Goal: Transaction & Acquisition: Download file/media

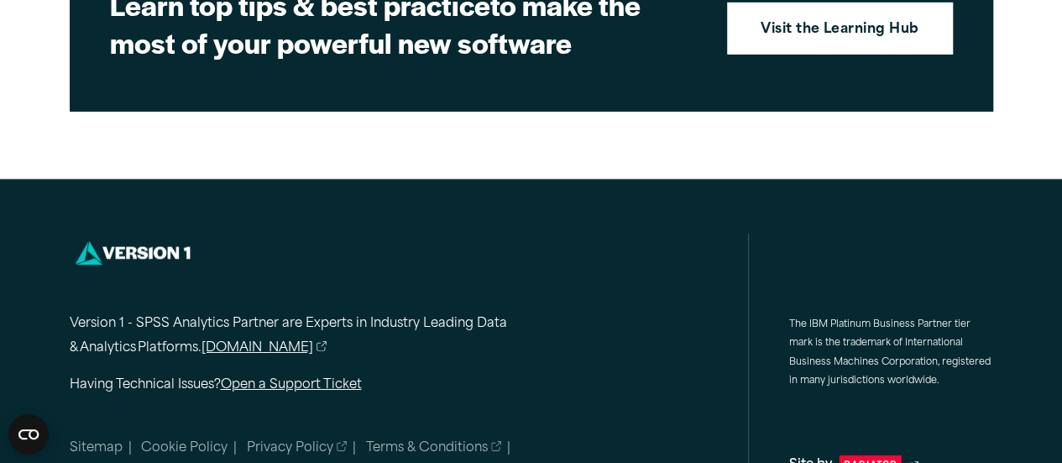
scroll to position [2732, 0]
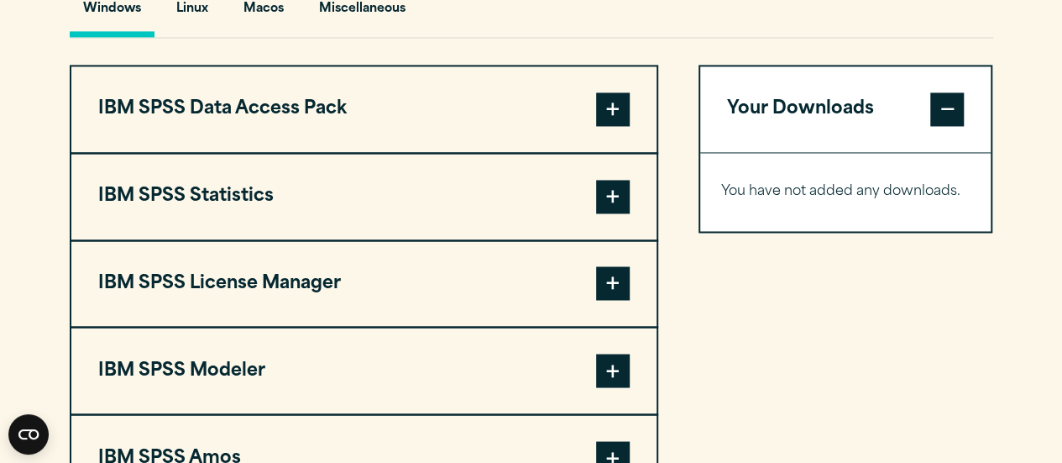
scroll to position [1297, 0]
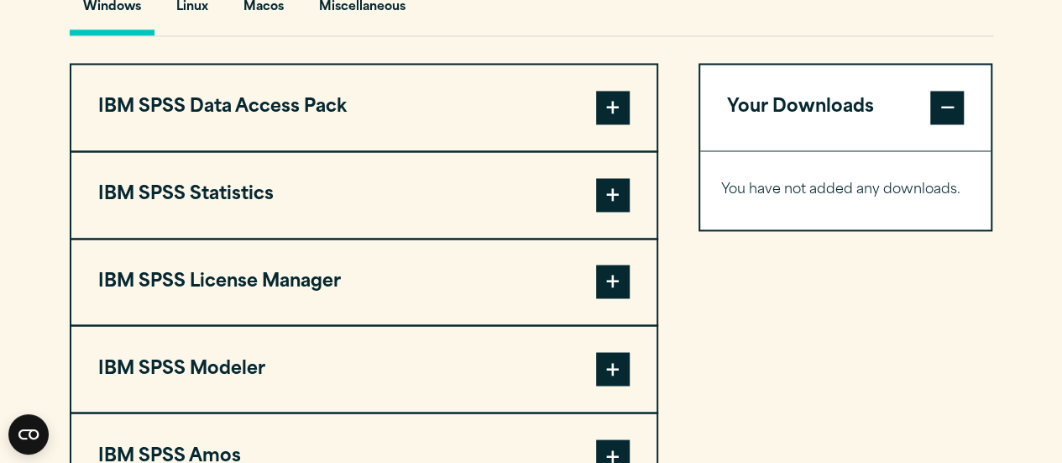
click at [623, 191] on span at bounding box center [613, 195] width 34 height 34
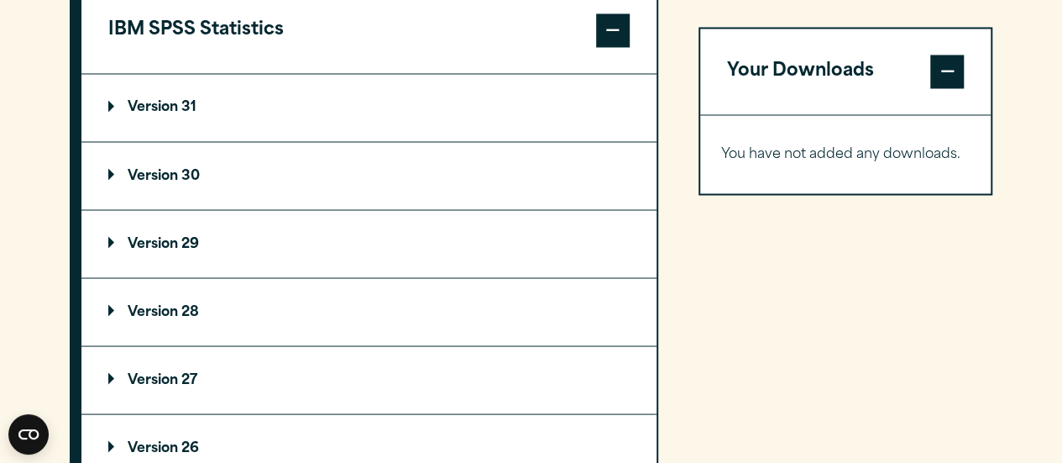
scroll to position [1471, 0]
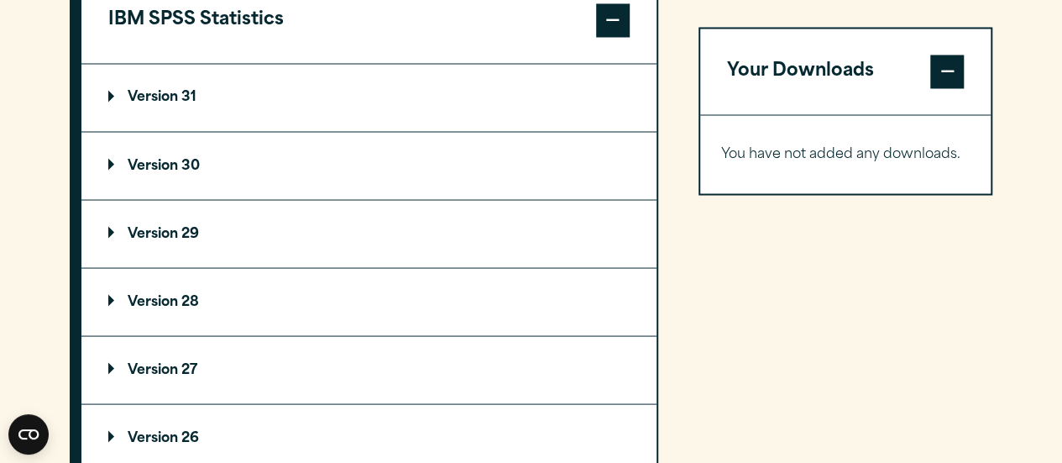
click at [186, 159] on p "Version 30" at bounding box center [153, 165] width 91 height 13
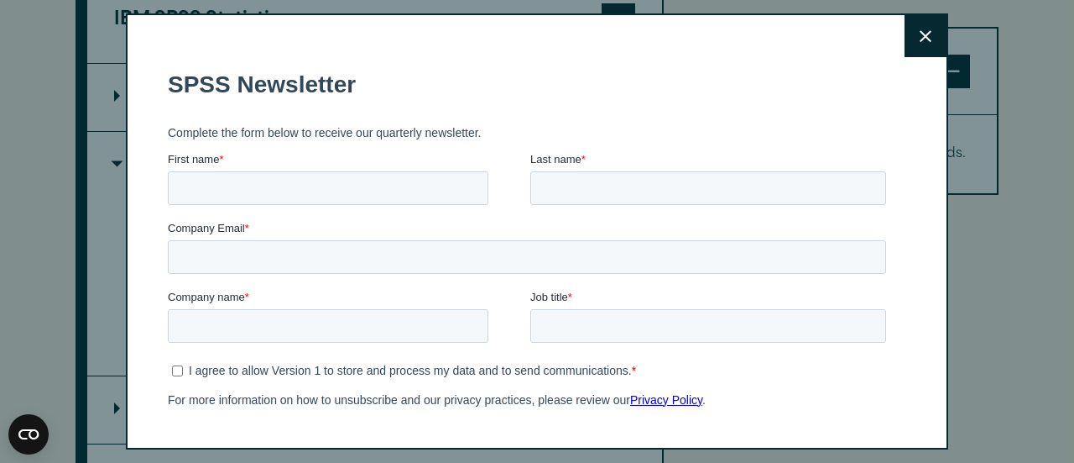
click at [906, 45] on button "Close" at bounding box center [926, 36] width 42 height 42
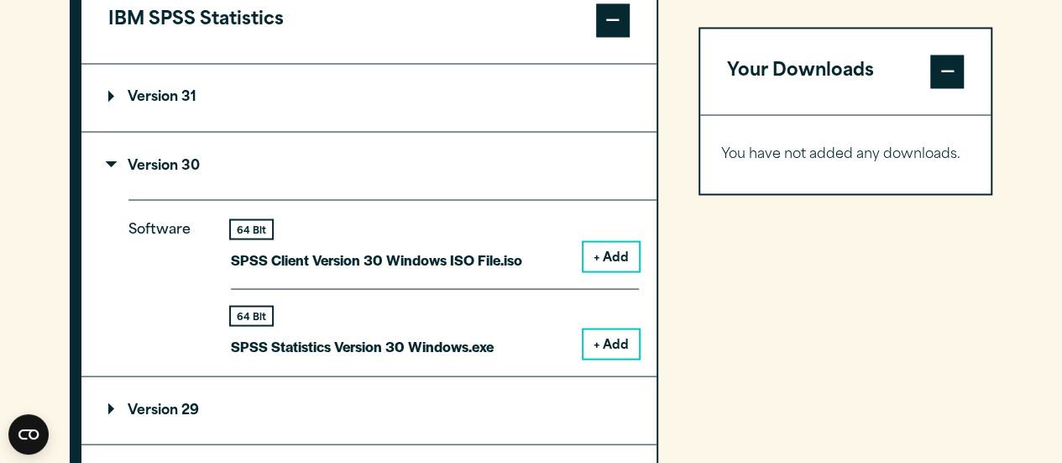
click at [610, 337] on button "+ Add" at bounding box center [610, 343] width 55 height 29
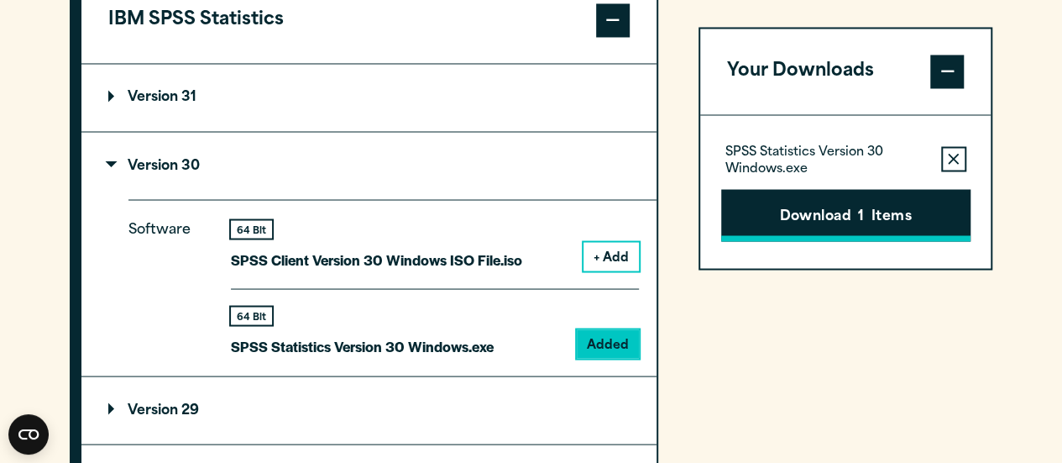
click at [847, 216] on button "Download 1 Items" at bounding box center [845, 215] width 249 height 52
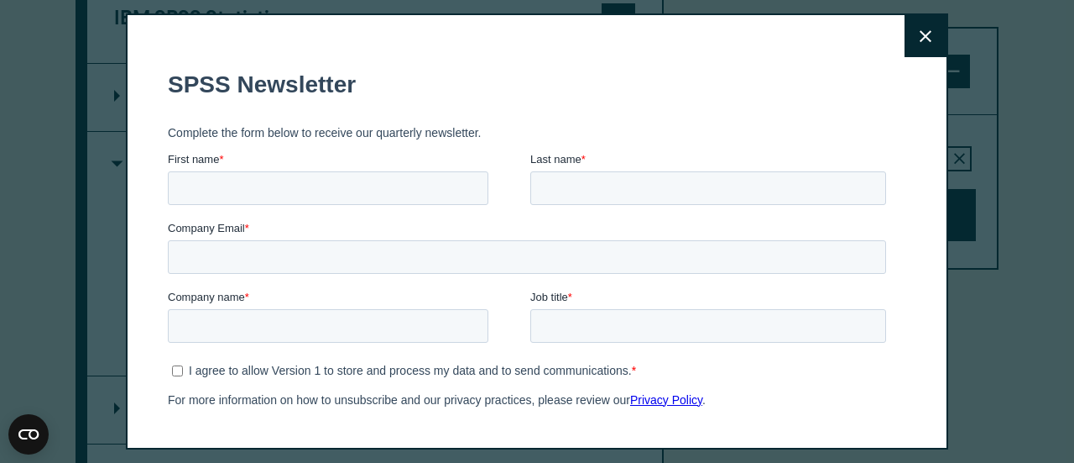
click at [912, 33] on button "Close" at bounding box center [926, 36] width 42 height 42
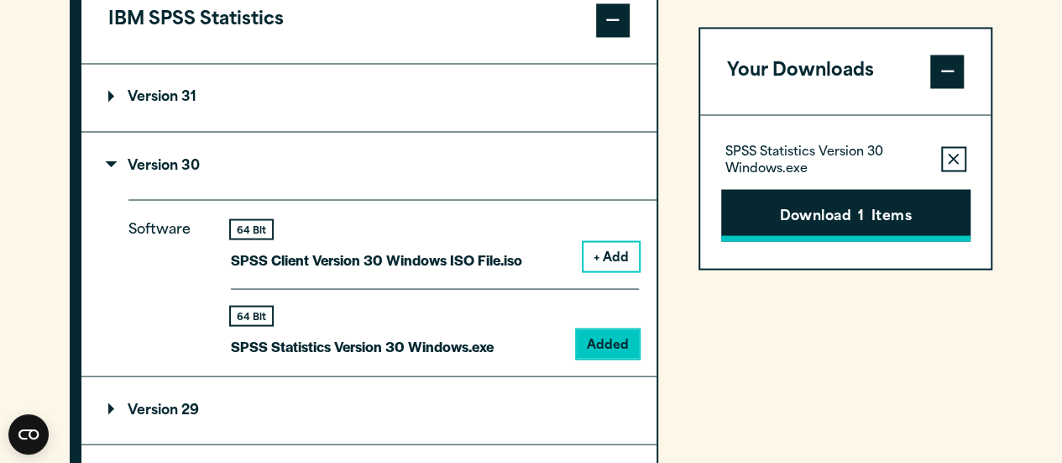
click at [832, 209] on button "Download 1 Items" at bounding box center [845, 215] width 249 height 52
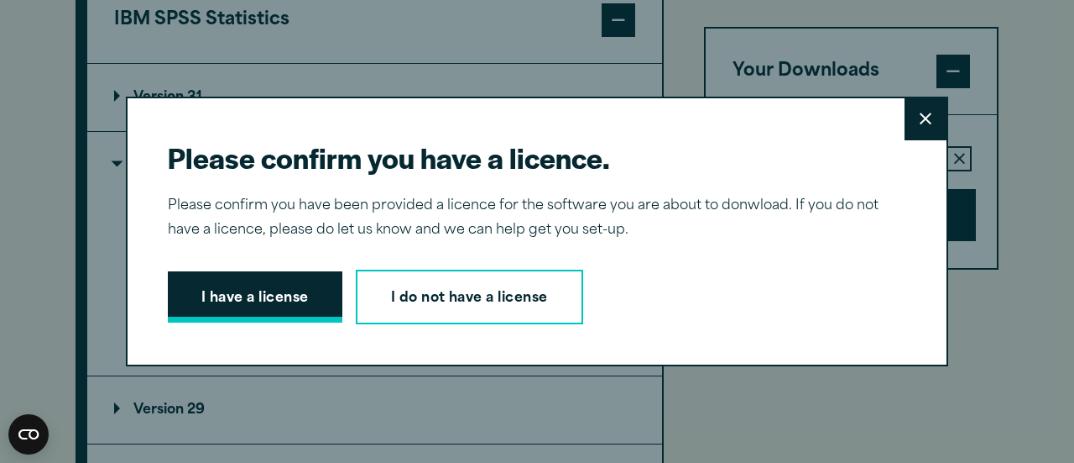
click at [217, 301] on button "I have a license" at bounding box center [255, 297] width 175 height 52
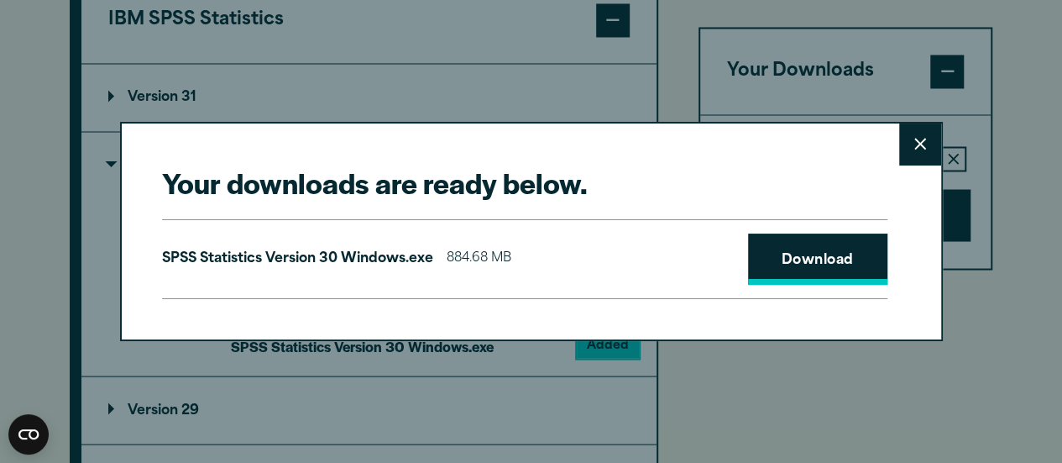
click at [786, 266] on link "Download" at bounding box center [817, 259] width 139 height 52
